Goal: Task Accomplishment & Management: Use online tool/utility

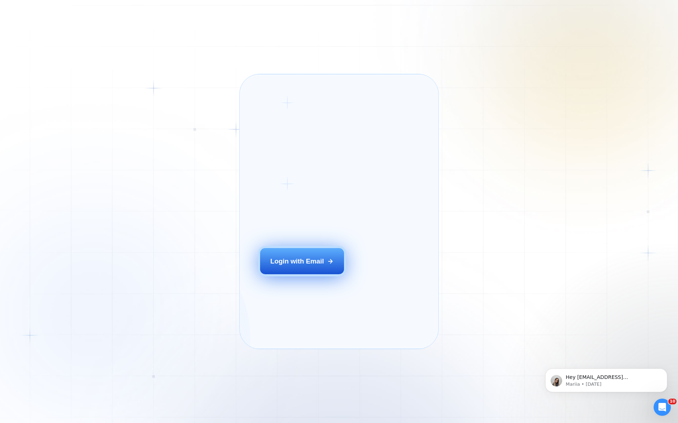
click at [325, 274] on button "Login with Email" at bounding box center [302, 261] width 84 height 26
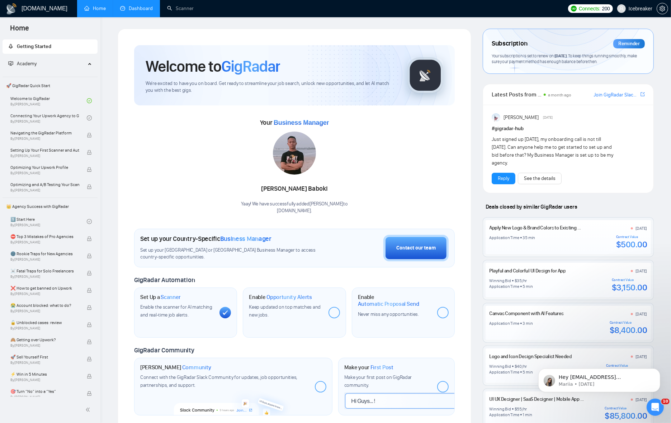
click at [141, 11] on link "Dashboard" at bounding box center [136, 8] width 33 height 6
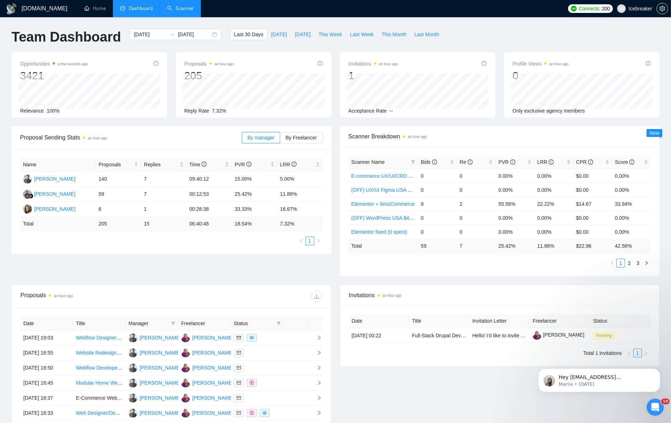
click at [182, 11] on link "Scanner" at bounding box center [180, 8] width 27 height 6
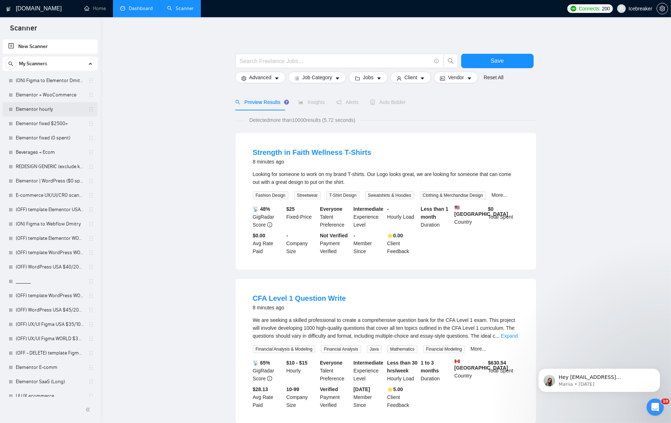
click at [47, 108] on link "Elementor hourly" at bounding box center [50, 109] width 68 height 14
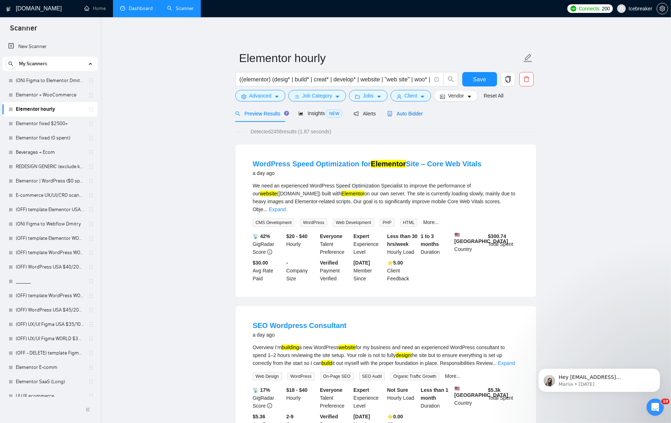
click at [390, 111] on span "Auto Bidder" at bounding box center [404, 114] width 35 height 6
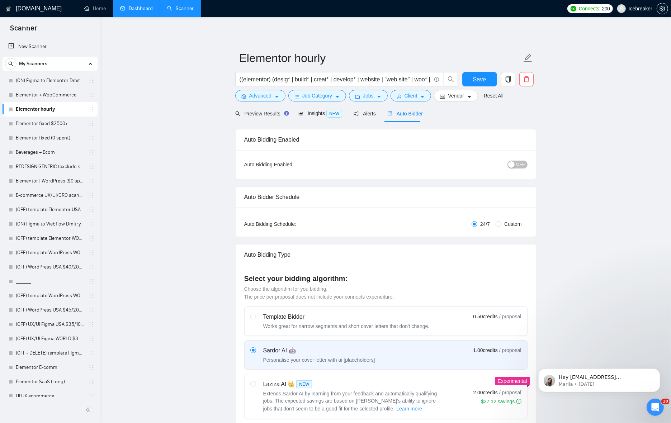
click at [517, 163] on span "OFF" at bounding box center [520, 165] width 9 height 8
click at [490, 78] on button "Save" at bounding box center [479, 79] width 35 height 14
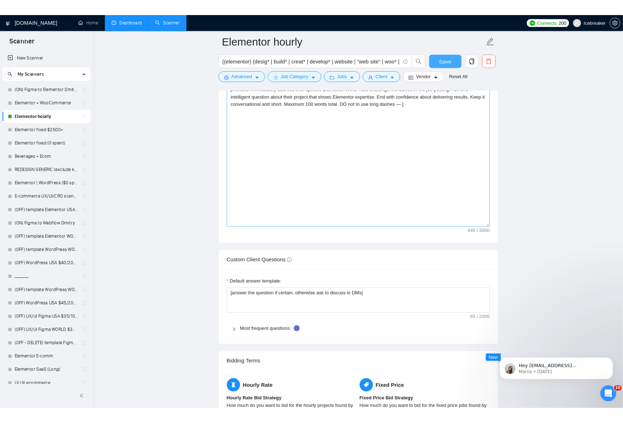
scroll to position [762, 0]
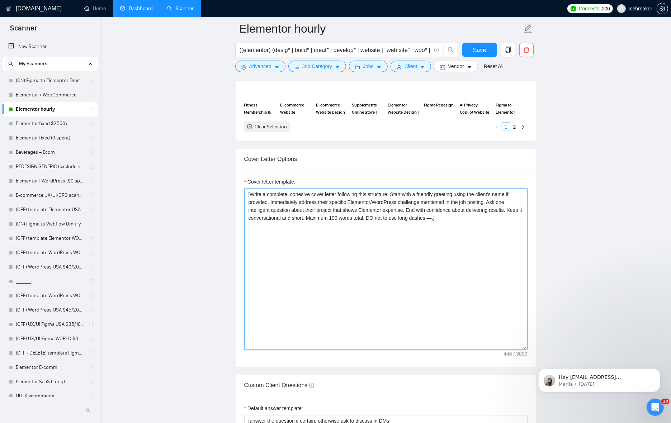
click at [432, 195] on textarea "[Write a complete, cohesive cover letter following this structure: Start with a…" at bounding box center [385, 269] width 283 height 161
click at [453, 235] on textarea "[Write a complete, cohesive cover letter following this structure: Start with a…" at bounding box center [385, 269] width 283 height 161
